Goal: Information Seeking & Learning: Learn about a topic

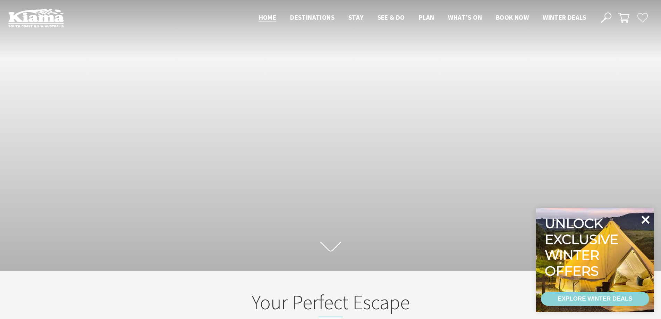
click at [648, 216] on icon at bounding box center [645, 219] width 17 height 17
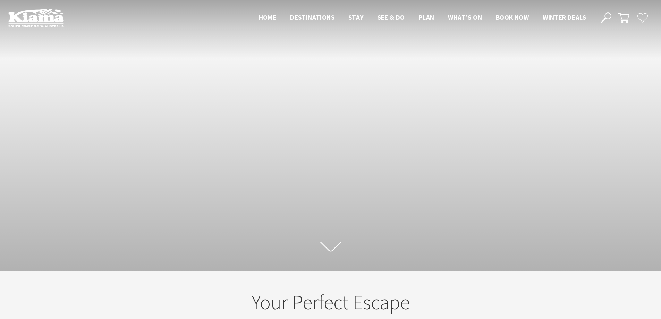
scroll to position [121, 666]
click at [337, 244] on use at bounding box center [330, 247] width 21 height 10
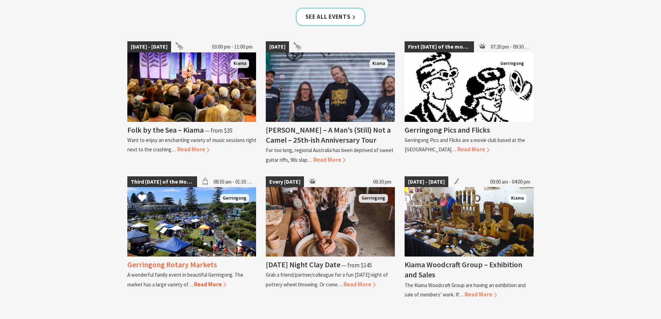
scroll to position [618, 0]
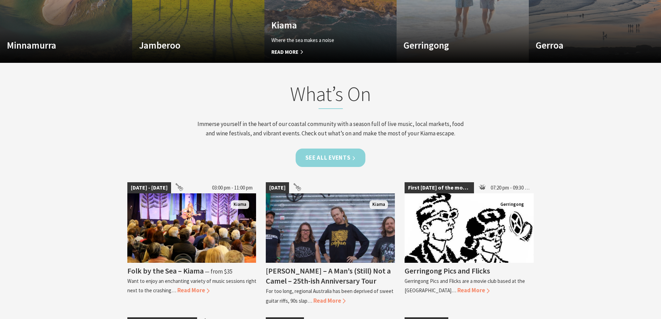
click at [328, 154] on link "See all Events" at bounding box center [330, 157] width 70 height 18
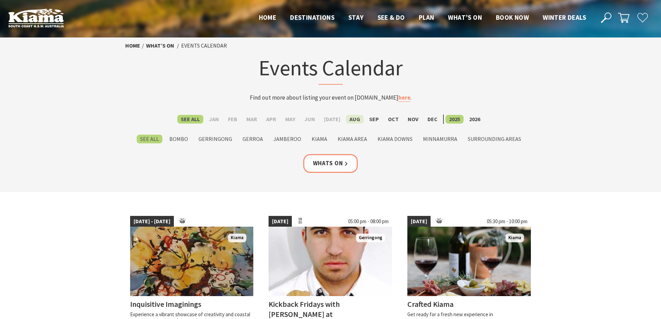
click at [350, 119] on label "Aug" at bounding box center [355, 119] width 18 height 9
click at [0, 0] on input "Aug" at bounding box center [0, 0] width 0 height 0
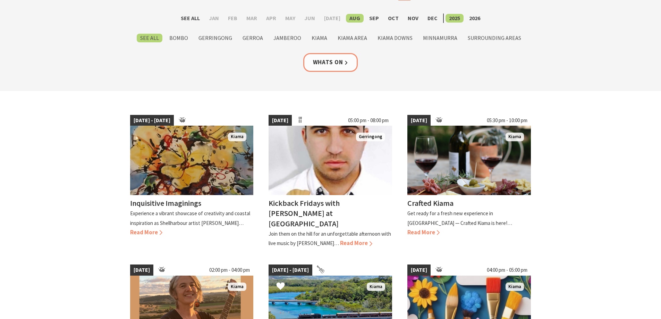
scroll to position [277, 0]
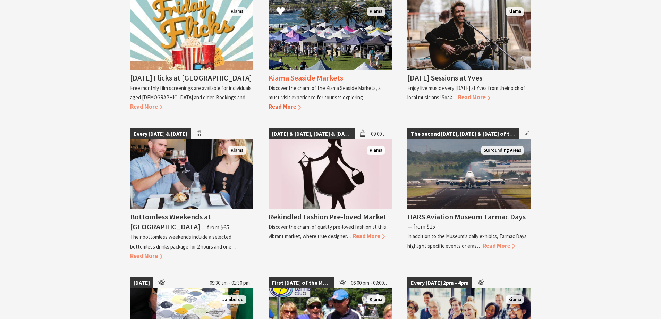
scroll to position [832, 0]
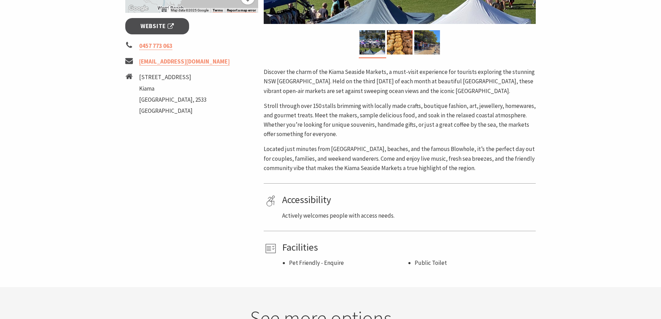
scroll to position [139, 0]
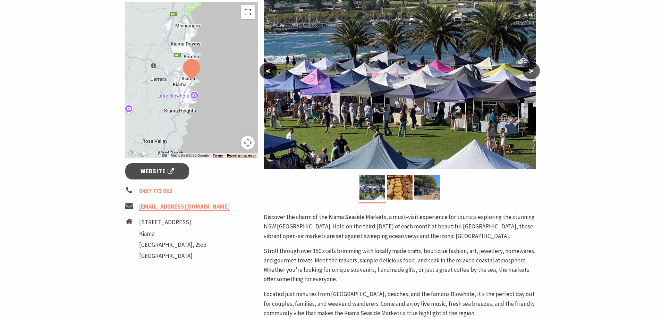
drag, startPoint x: 362, startPoint y: 176, endPoint x: 307, endPoint y: 230, distance: 77.2
click at [302, 233] on p "Discover the charm of the Kiama Seaside Markets, a must-visit experience for to…" at bounding box center [400, 226] width 272 height 28
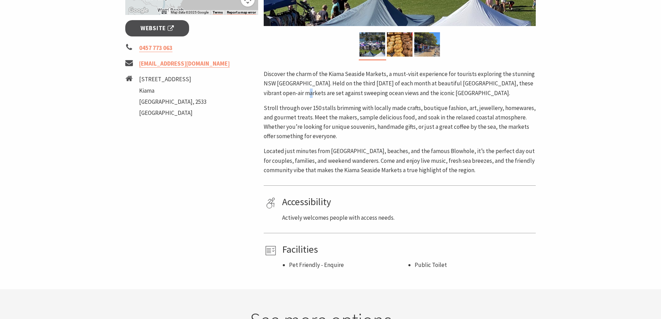
scroll to position [277, 0]
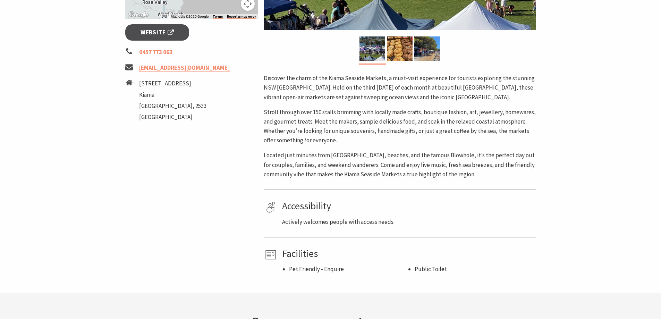
click at [505, 79] on p "Discover the charm of the Kiama Seaside Markets, a must-visit experience for to…" at bounding box center [400, 88] width 272 height 28
drag, startPoint x: 346, startPoint y: 85, endPoint x: 351, endPoint y: 83, distance: 4.4
click at [347, 84] on p "Discover the charm of the Kiama Seaside Markets, a must-visit experience for to…" at bounding box center [400, 88] width 272 height 28
click at [386, 94] on p "Discover the charm of the Kiama Seaside Markets, a must-visit experience for to…" at bounding box center [400, 88] width 272 height 28
drag, startPoint x: 312, startPoint y: 88, endPoint x: 387, endPoint y: 90, distance: 74.6
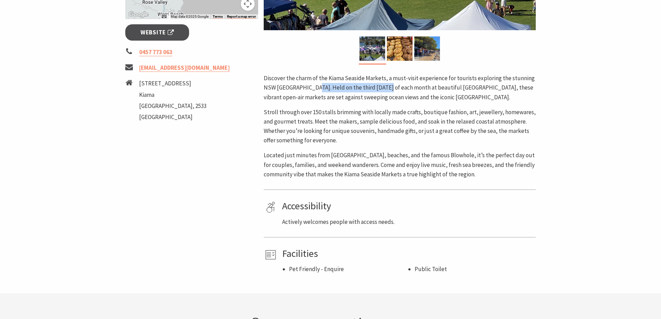
click at [382, 89] on p "Discover the charm of the Kiama Seaside Markets, a must-visit experience for to…" at bounding box center [400, 88] width 272 height 28
click at [422, 91] on p "Discover the charm of the Kiama Seaside Markets, a must-visit experience for to…" at bounding box center [400, 88] width 272 height 28
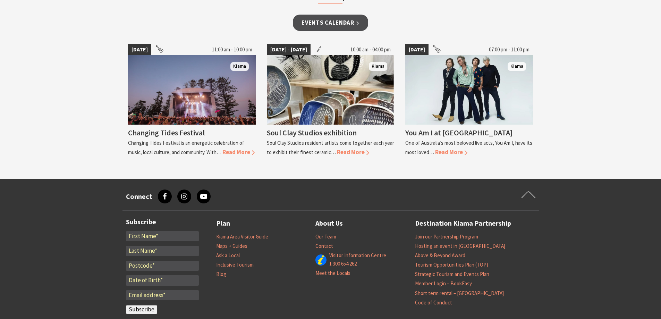
scroll to position [624, 0]
